Goal: Communication & Community: Share content

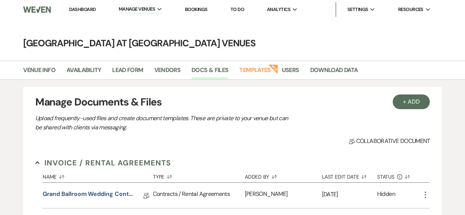
click at [83, 9] on link "Dashboard" at bounding box center [82, 9] width 26 height 6
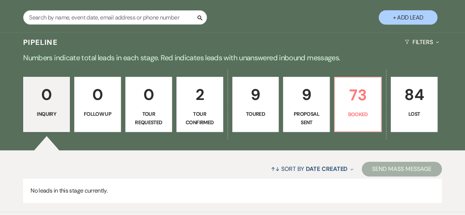
scroll to position [157, 0]
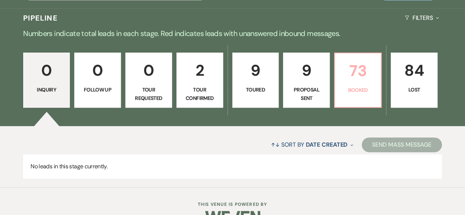
click at [354, 81] on p "73" at bounding box center [357, 70] width 37 height 25
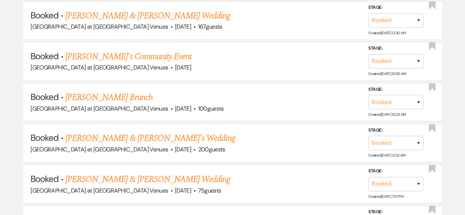
scroll to position [549, 0]
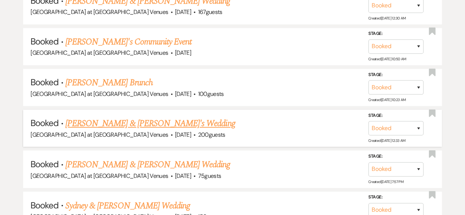
click at [120, 122] on link "[PERSON_NAME] & [PERSON_NAME]'s Wedding" at bounding box center [150, 123] width 170 height 13
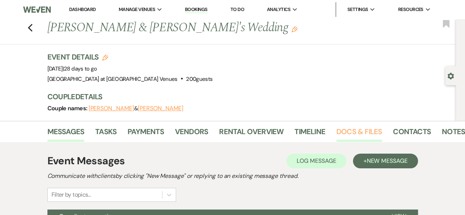
click at [371, 128] on link "Docs & Files" at bounding box center [359, 134] width 46 height 16
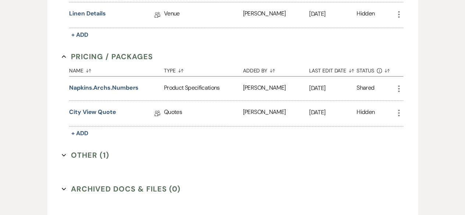
scroll to position [500, 0]
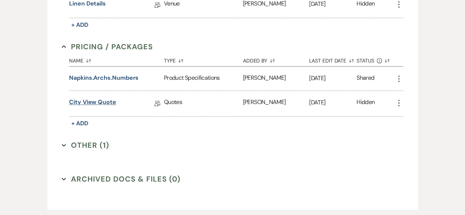
click at [108, 102] on link "City View Quote" at bounding box center [92, 103] width 47 height 11
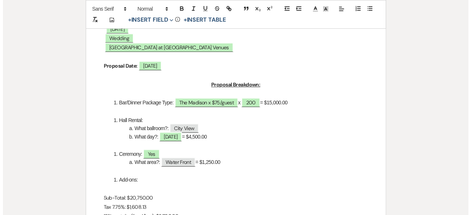
scroll to position [245, 0]
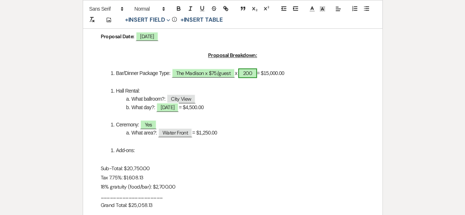
click at [257, 74] on span "200" at bounding box center [247, 73] width 18 height 10
select select "smartCustomField"
select select "owner"
select select "{{guestCount}}"
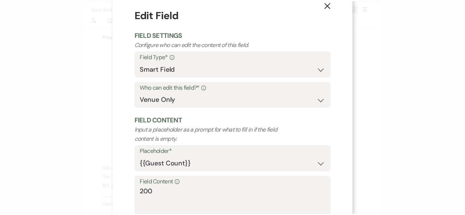
scroll to position [64, 0]
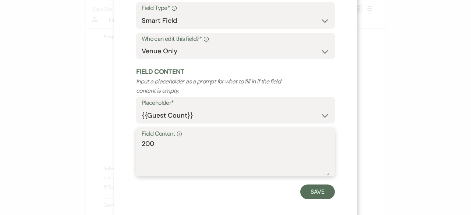
click at [160, 143] on textarea "200" at bounding box center [235, 157] width 187 height 37
type textarea "2"
type textarea "150"
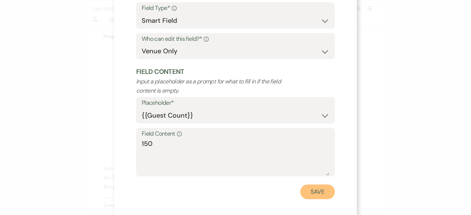
click at [314, 196] on button "Save" at bounding box center [317, 192] width 35 height 15
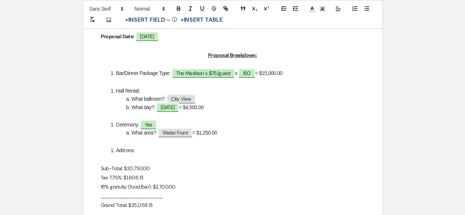
click at [140, 153] on li "Add-ons:" at bounding box center [236, 150] width 256 height 8
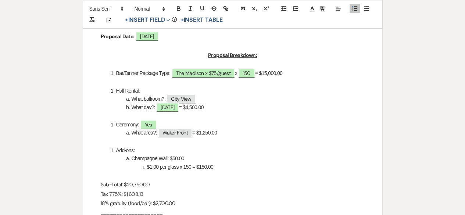
click at [291, 70] on li "Bar/Dinner Package Type: ﻿ The Madison x $75/guest ﻿ x 150 = $15,000.00" at bounding box center [236, 73] width 256 height 8
click at [178, 208] on p "18% gratuity (food/bar): $2,700.00" at bounding box center [233, 203] width 264 height 9
click at [146, 186] on p "Sub-Total: $20,750.00" at bounding box center [233, 184] width 264 height 9
click at [143, 189] on p "Sub-Total: $20,750.00" at bounding box center [233, 184] width 264 height 9
click at [144, 194] on p "Tax 7.75%: $1,608.13" at bounding box center [233, 194] width 264 height 9
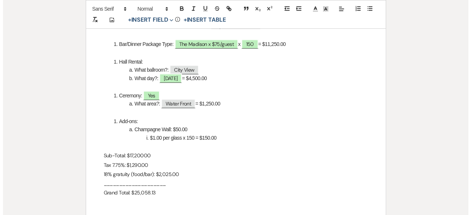
scroll to position [279, 0]
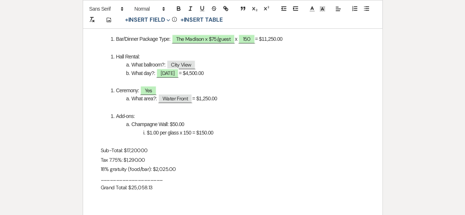
click at [141, 152] on p "Sub-Total: $17,20000" at bounding box center [233, 150] width 264 height 9
click at [252, 38] on span "150" at bounding box center [246, 39] width 17 height 10
select select "smartCustomField"
select select "owner"
select select "{{guestCount}}"
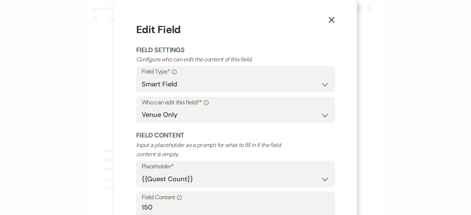
click at [252, 38] on form "Edit Field Field Settings Configure who can edit the content of this field. Fie…" at bounding box center [235, 142] width 198 height 241
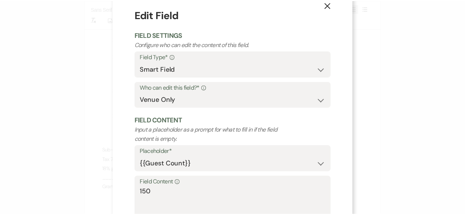
scroll to position [50, 0]
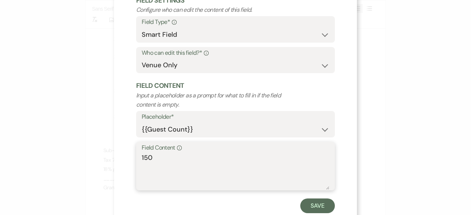
click at [145, 159] on textarea "150" at bounding box center [235, 171] width 187 height 37
type textarea "145"
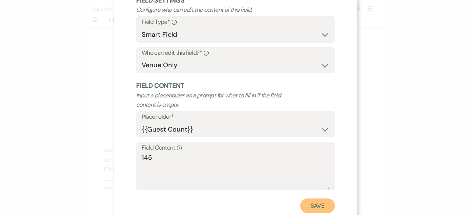
click at [319, 205] on button "Save" at bounding box center [317, 205] width 35 height 15
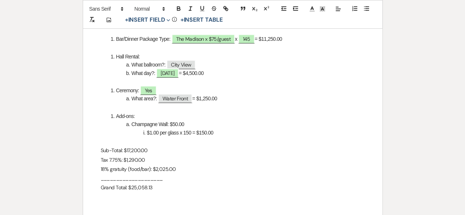
click at [291, 37] on li "Bar/Dinner Package Type: ﻿ The Madison x $75/guest ﻿ x 145 = $11,250.00" at bounding box center [236, 39] width 256 height 8
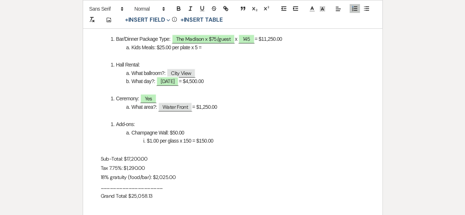
click at [296, 35] on li "Bar/Dinner Package Type: ﻿ The Madison x $75/guest ﻿ x 145 = $11,250.00" at bounding box center [236, 39] width 256 height 8
click at [210, 46] on li "Kids Meals: $25.00 per plate x 5 =" at bounding box center [236, 47] width 256 height 8
click at [174, 179] on p "18% gratuity (food/bar): $2,025.00" at bounding box center [233, 177] width 264 height 9
click at [141, 160] on p "Sub-Total: $17,200.00" at bounding box center [233, 158] width 264 height 9
click at [148, 169] on p "Tax 7.75%: $1,290.00" at bounding box center [233, 168] width 264 height 9
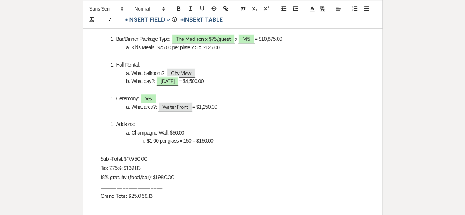
click at [179, 179] on p "18% gratuity (food/bar): $1,980.00" at bounding box center [233, 177] width 264 height 9
click at [153, 201] on p at bounding box center [233, 205] width 264 height 9
click at [151, 191] on p "____________________" at bounding box center [233, 186] width 264 height 9
click at [152, 203] on p at bounding box center [233, 205] width 264 height 9
click at [151, 195] on p "Grand Total: $25,058.13" at bounding box center [233, 196] width 264 height 9
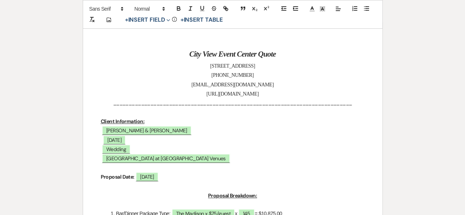
scroll to position [0, 0]
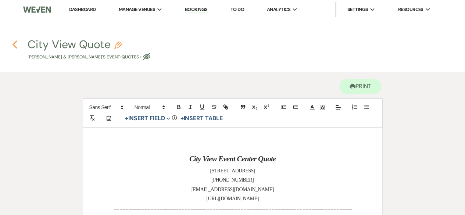
click at [13, 47] on icon "Previous" at bounding box center [15, 44] width 6 height 9
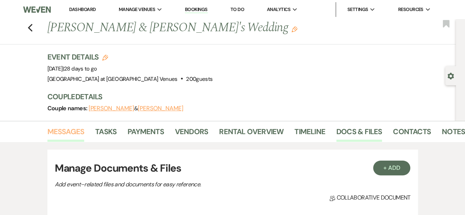
click at [50, 130] on link "Messages" at bounding box center [65, 134] width 37 height 16
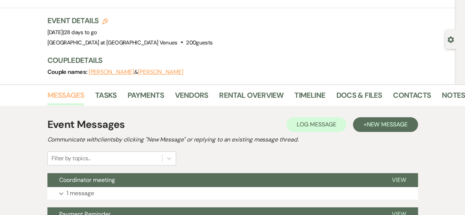
scroll to position [37, 0]
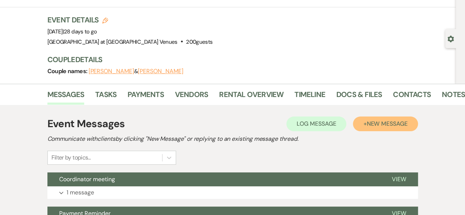
click at [371, 126] on span "New Message" at bounding box center [386, 124] width 41 height 8
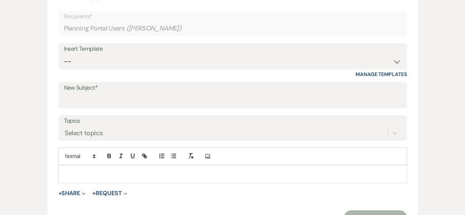
scroll to position [251, 0]
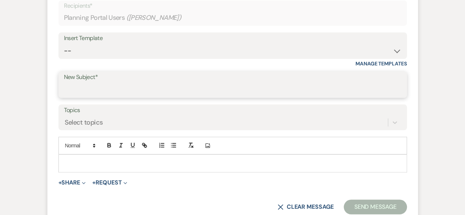
click at [96, 92] on input "New Subject*" at bounding box center [232, 90] width 337 height 14
type input "Itemized quote"
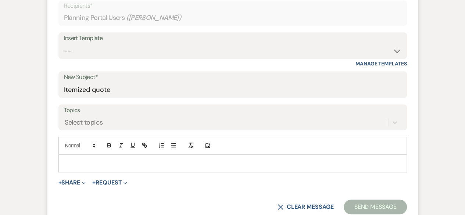
click at [73, 161] on p at bounding box center [232, 163] width 337 height 8
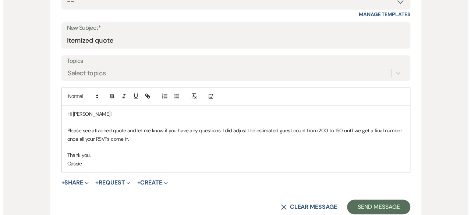
scroll to position [320, 0]
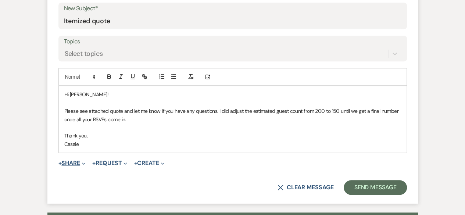
click at [66, 161] on button "+ Share Expand" at bounding box center [72, 163] width 28 height 6
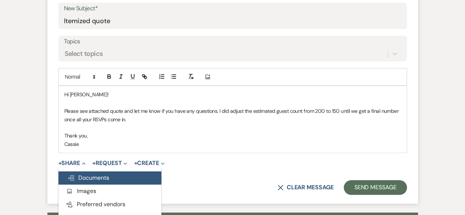
click at [93, 178] on span "Doc Upload Documents" at bounding box center [88, 178] width 42 height 8
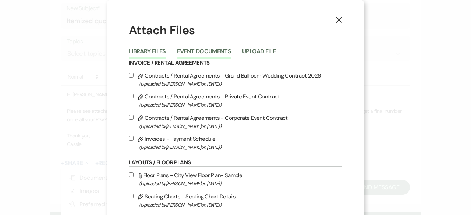
click at [195, 49] on button "Event Documents" at bounding box center [204, 54] width 54 height 10
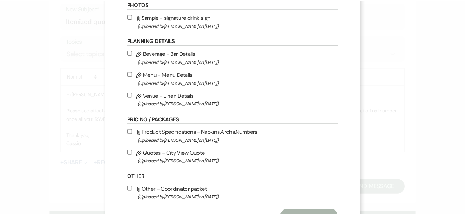
scroll to position [168, 0]
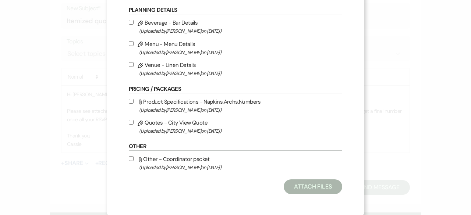
click at [129, 121] on input "Pencil Quotes - City View Quote (Uploaded by [PERSON_NAME] on [DATE] )" at bounding box center [131, 122] width 5 height 5
checkbox input "true"
click at [309, 191] on button "Attach Files" at bounding box center [312, 186] width 58 height 15
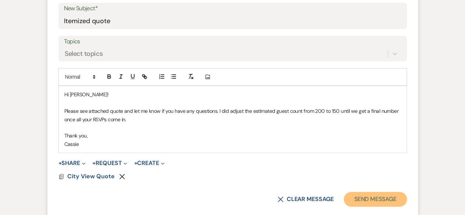
click at [372, 193] on button "Send Message" at bounding box center [375, 199] width 63 height 15
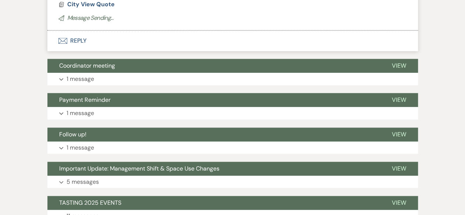
scroll to position [47, 0]
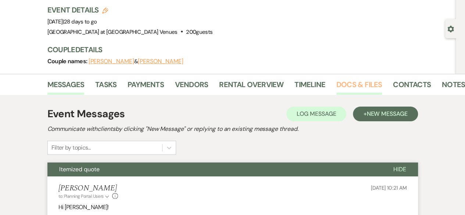
click at [364, 87] on link "Docs & Files" at bounding box center [359, 87] width 46 height 16
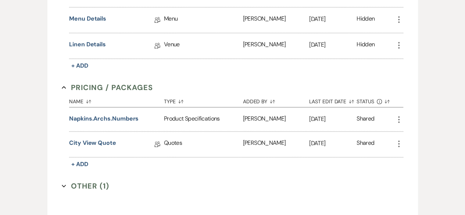
scroll to position [473, 0]
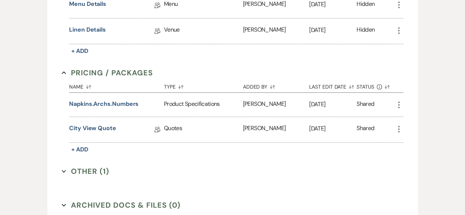
click at [83, 168] on button "Other (1) Expand" at bounding box center [85, 171] width 47 height 11
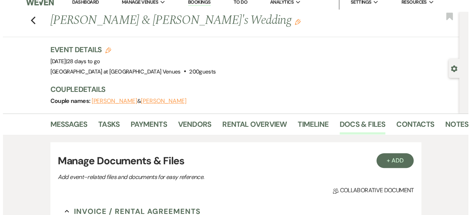
scroll to position [0, 0]
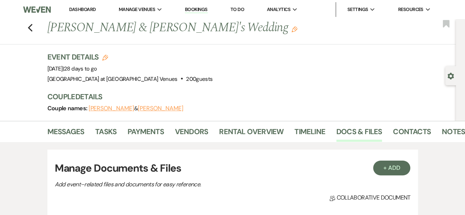
click at [106, 58] on icon "Edit" at bounding box center [105, 58] width 6 height 6
select select "783"
select select "false"
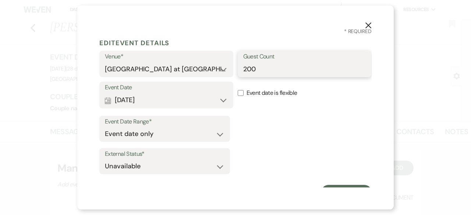
click at [260, 72] on input "200" at bounding box center [304, 69] width 123 height 14
type input "2"
type input "150"
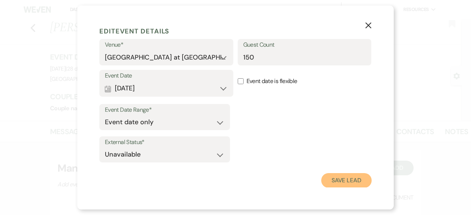
click at [340, 182] on button "Save Lead" at bounding box center [346, 180] width 50 height 15
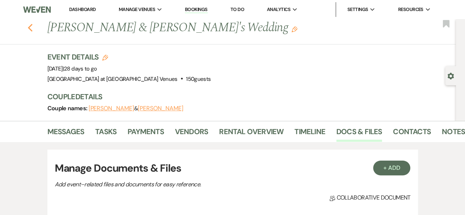
click at [33, 27] on icon "Previous" at bounding box center [31, 28] width 6 height 9
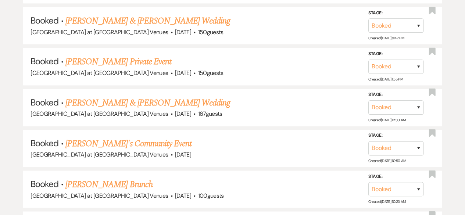
scroll to position [451, 0]
